Goal: Transaction & Acquisition: Purchase product/service

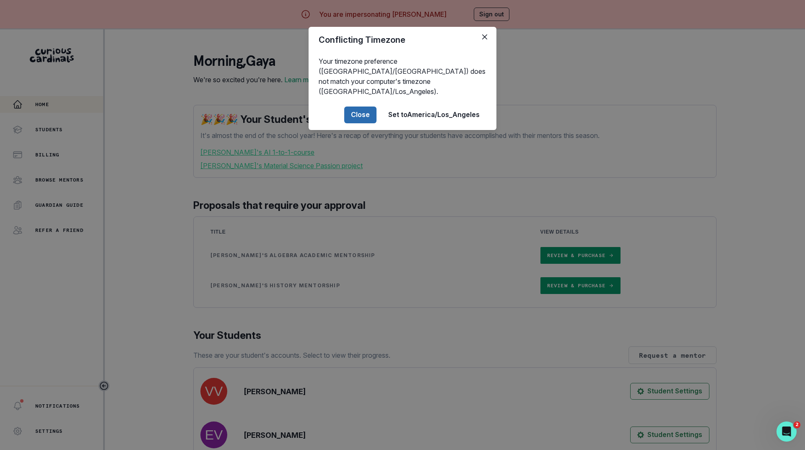
click at [354, 107] on button "Close" at bounding box center [360, 115] width 32 height 17
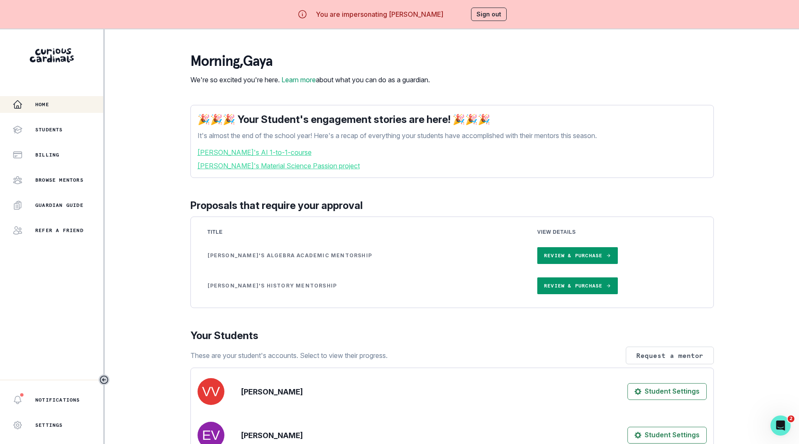
click at [581, 263] on link "Review & Purchase" at bounding box center [577, 255] width 80 height 17
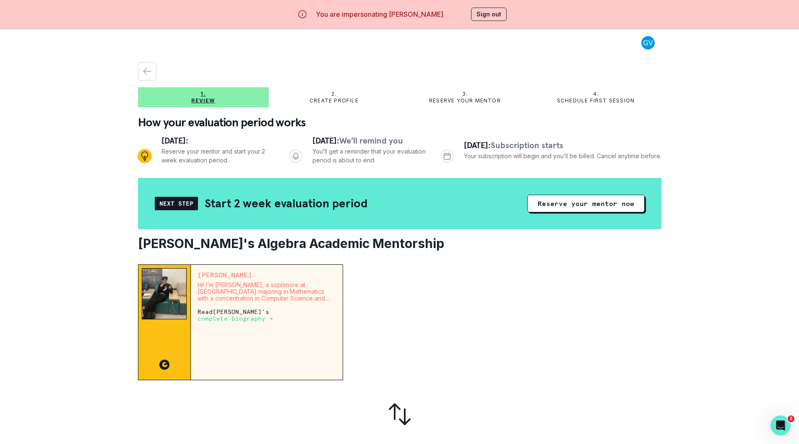
scroll to position [36, 0]
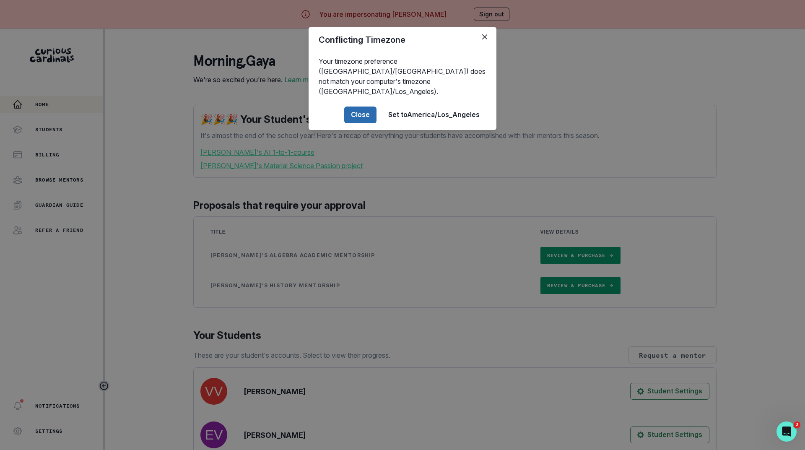
click at [354, 107] on button "Close" at bounding box center [360, 115] width 32 height 17
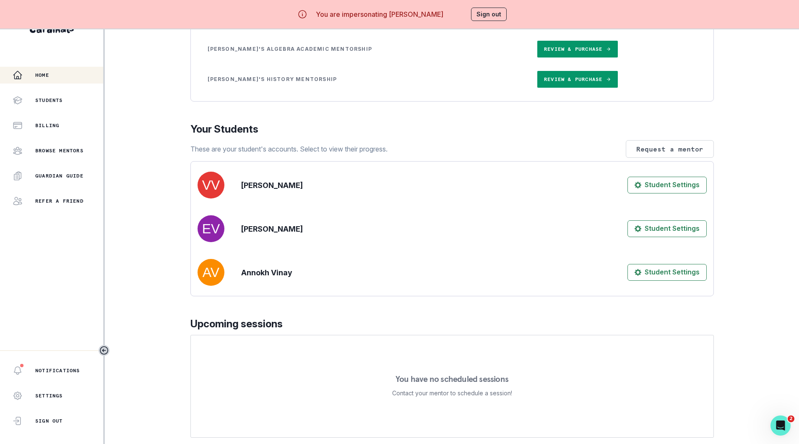
scroll to position [51, 0]
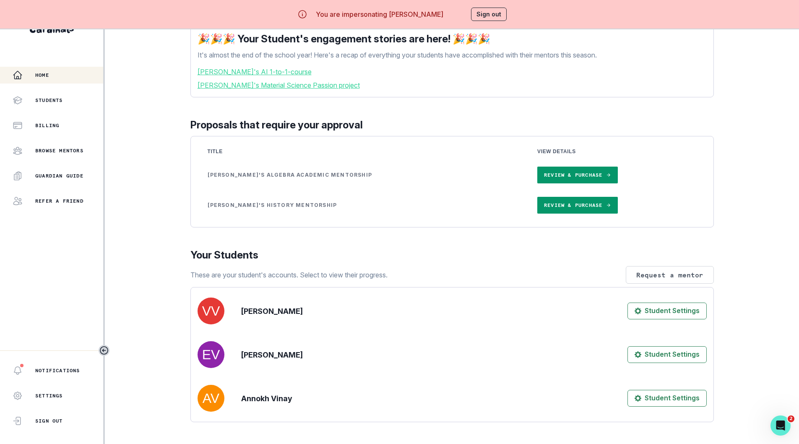
click at [554, 176] on link "Review & Purchase" at bounding box center [577, 175] width 80 height 17
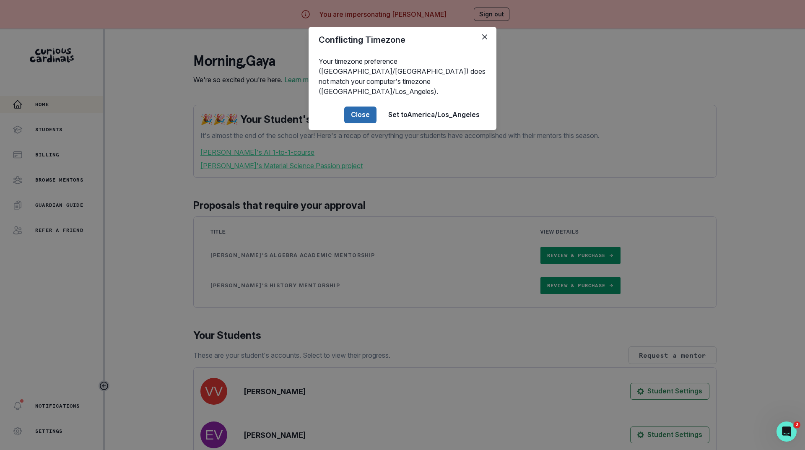
click at [359, 107] on button "Close" at bounding box center [360, 115] width 32 height 17
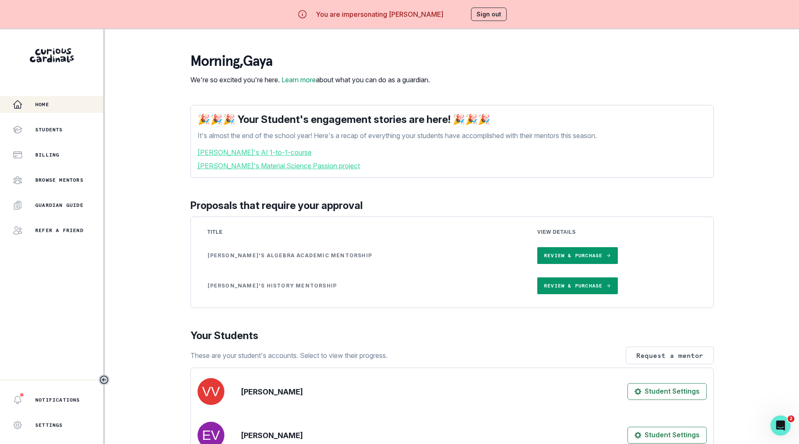
click at [268, 157] on link "[PERSON_NAME]'s AI 1-to-1-course" at bounding box center [452, 152] width 509 height 10
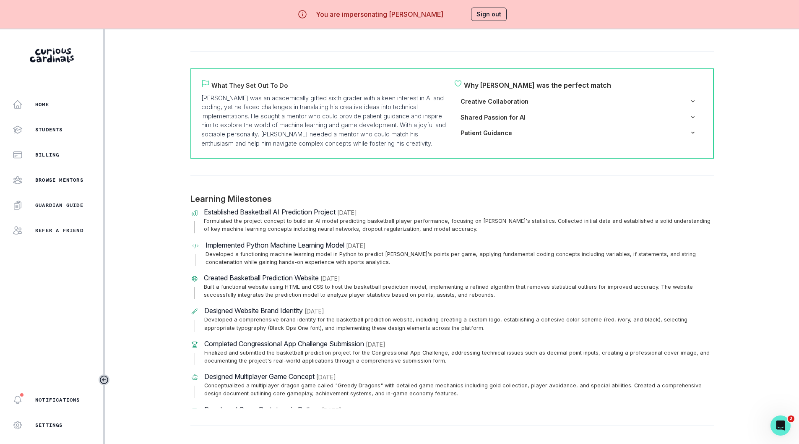
scroll to position [252, 0]
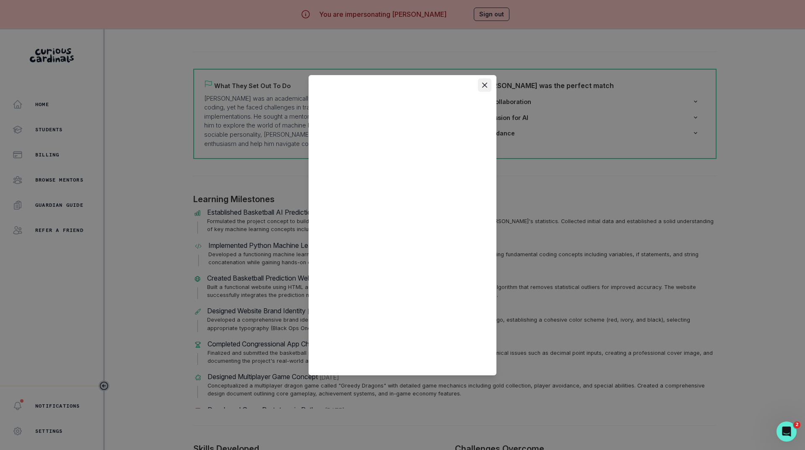
click at [484, 84] on icon "Close" at bounding box center [484, 84] width 5 height 5
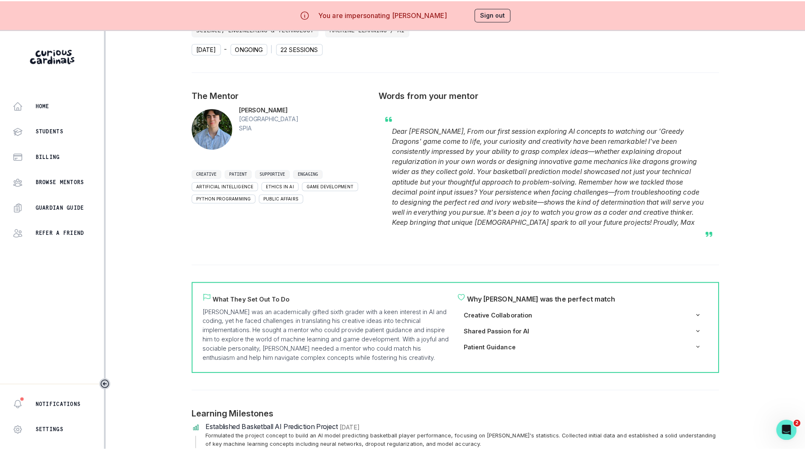
scroll to position [0, 0]
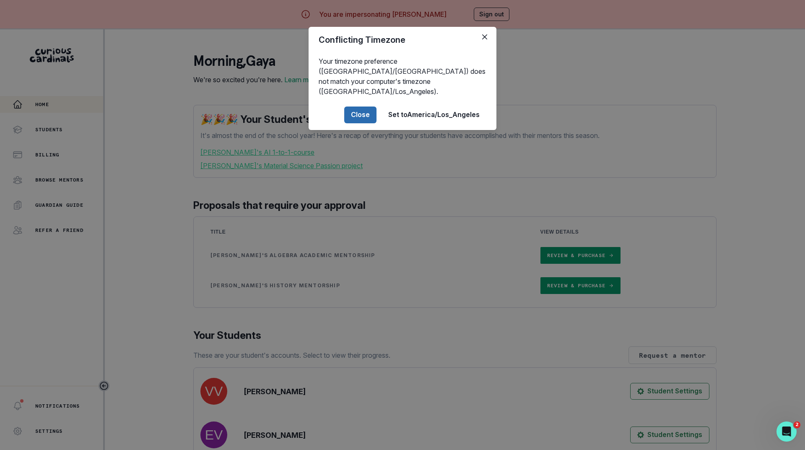
click at [361, 107] on button "Close" at bounding box center [360, 115] width 32 height 17
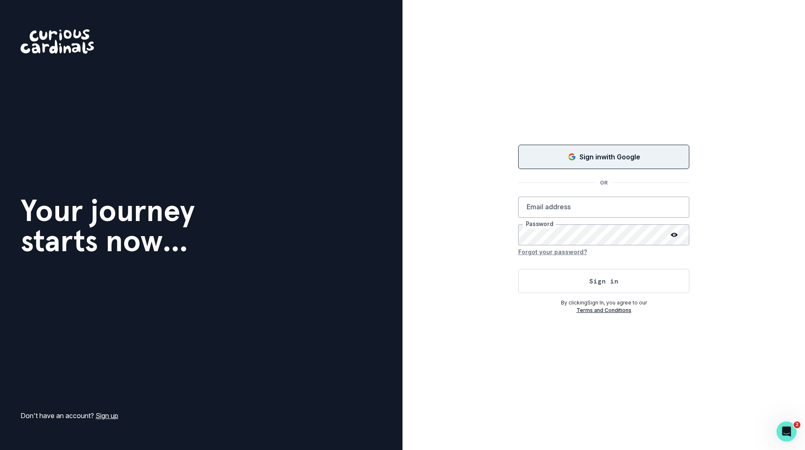
click at [595, 154] on p "Sign in with Google" at bounding box center [610, 157] width 61 height 10
